Goal: Navigation & Orientation: Find specific page/section

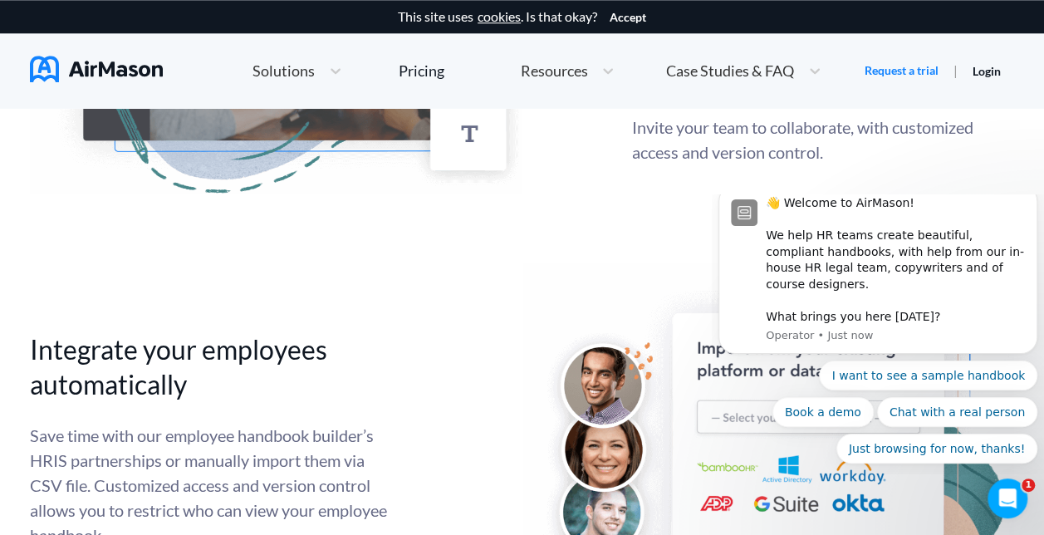
scroll to position [4111, 0]
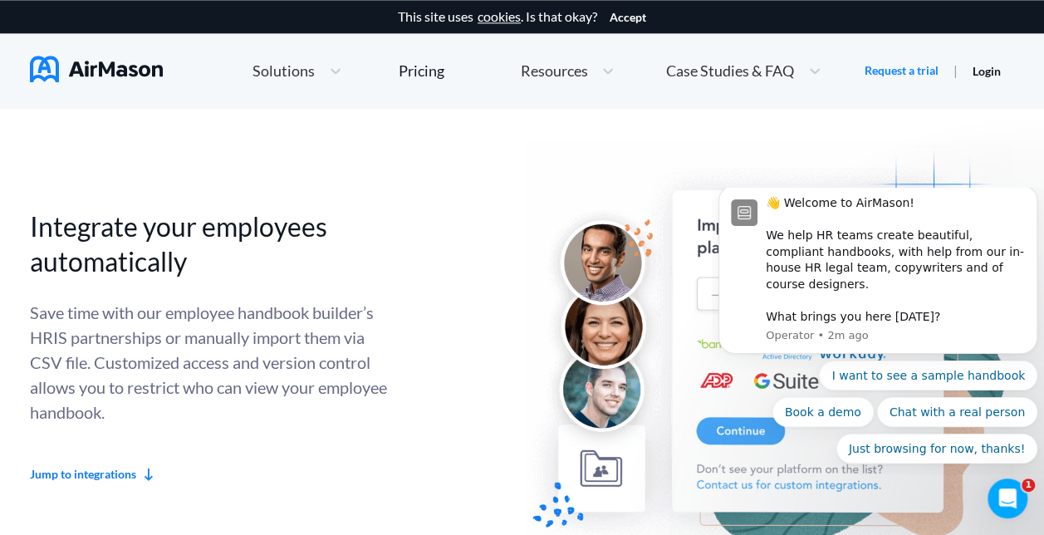
click at [96, 476] on link "Jump to integrations" at bounding box center [221, 474] width 382 height 17
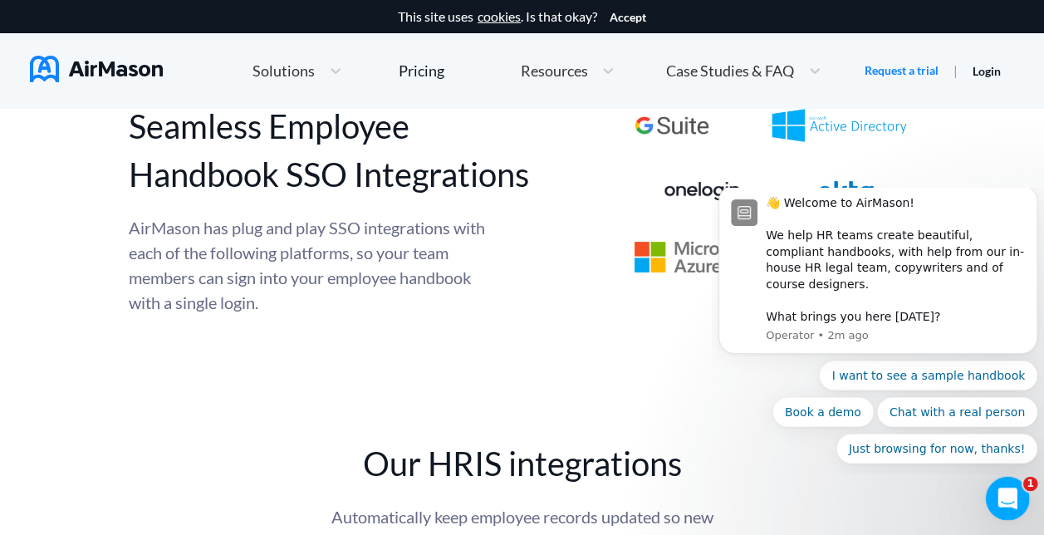
click at [1025, 485] on span "1" at bounding box center [1030, 484] width 15 height 15
click at [1028, 482] on span "1" at bounding box center [1030, 484] width 15 height 15
click at [992, 492] on div "Open Intercom Messenger" at bounding box center [1004, 495] width 55 height 55
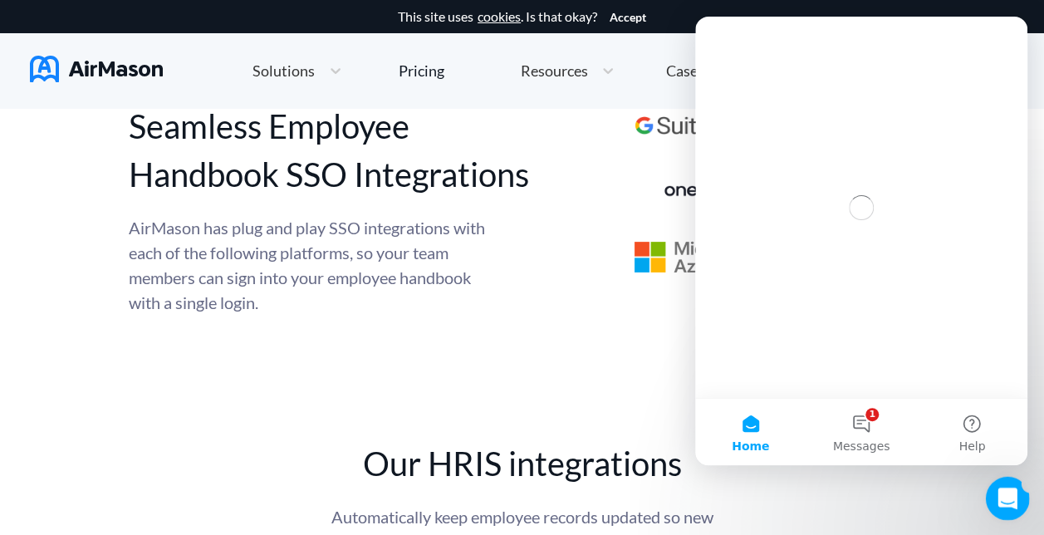
scroll to position [0, 0]
